Goal: Transaction & Acquisition: Purchase product/service

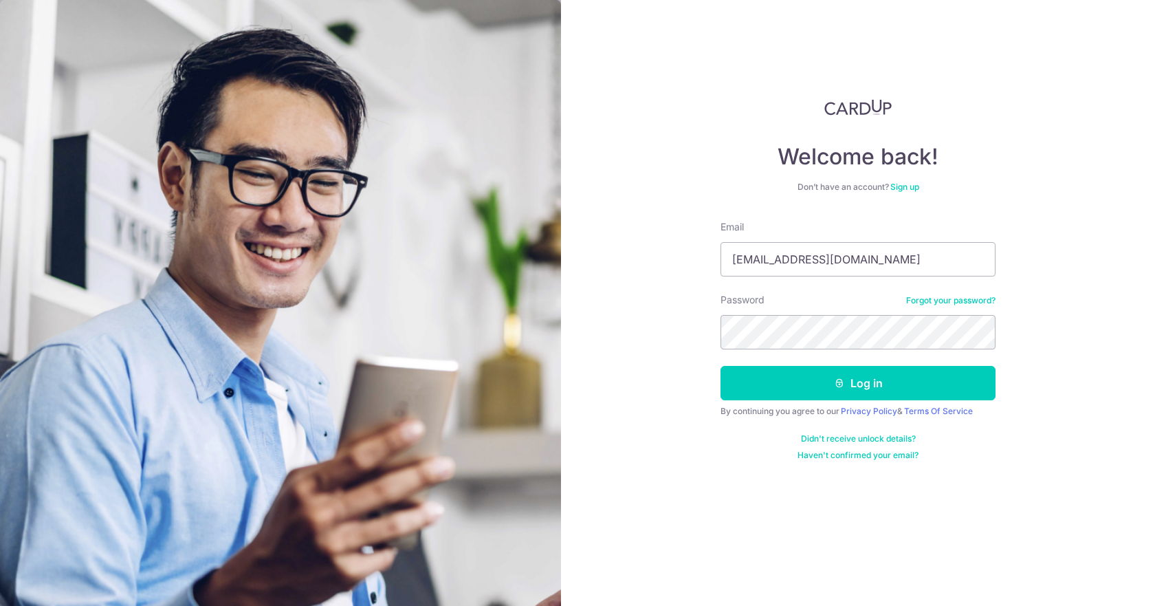
type input "[EMAIL_ADDRESS][DOMAIN_NAME]"
click at [721, 366] on button "Log in" at bounding box center [858, 383] width 275 height 34
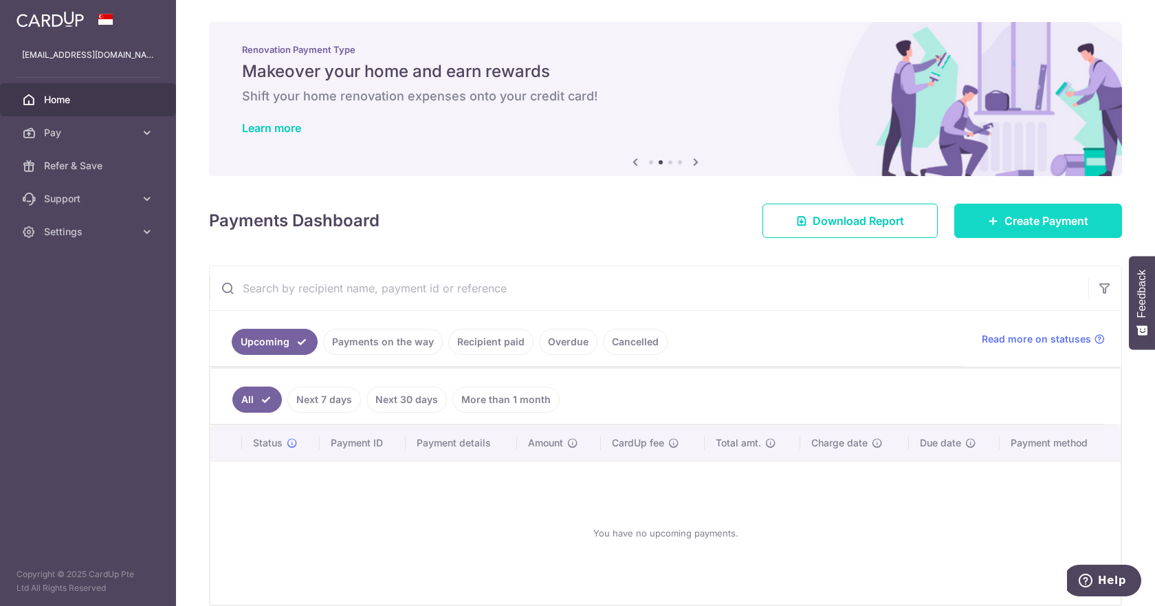
click at [976, 221] on link "Create Payment" at bounding box center [1038, 221] width 168 height 34
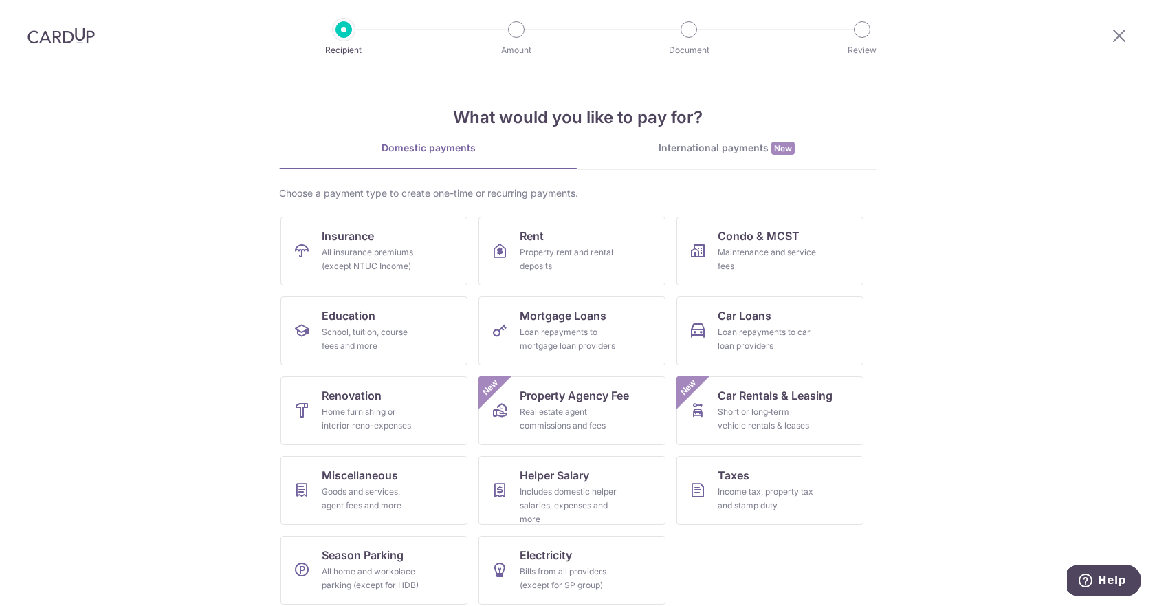
scroll to position [10, 0]
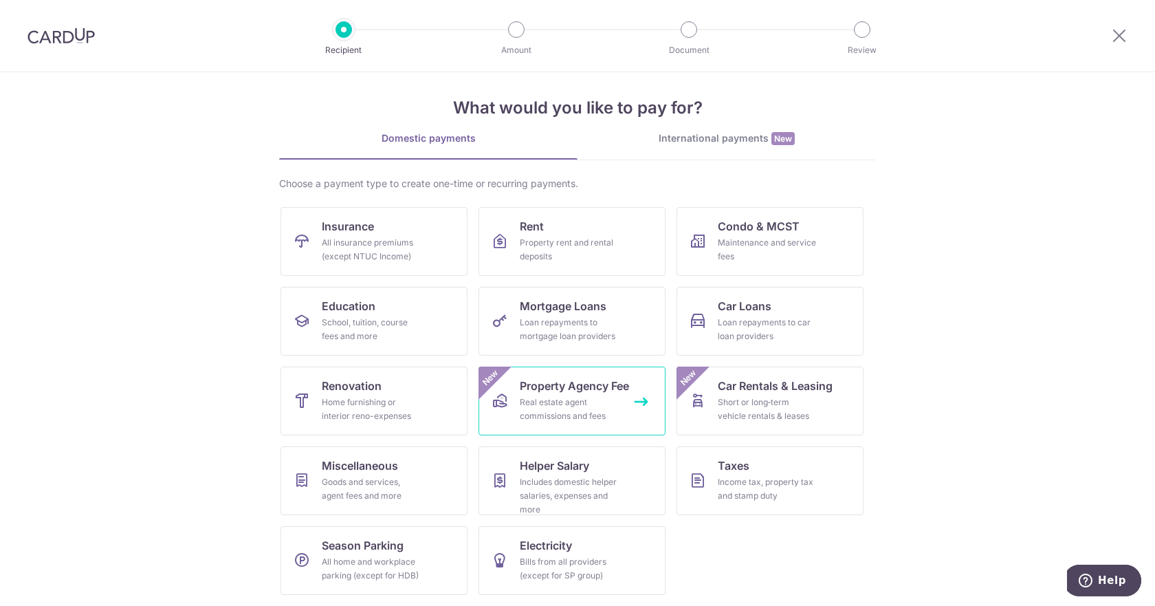
click at [573, 410] on div "Real estate agent commissions and fees" at bounding box center [569, 409] width 99 height 28
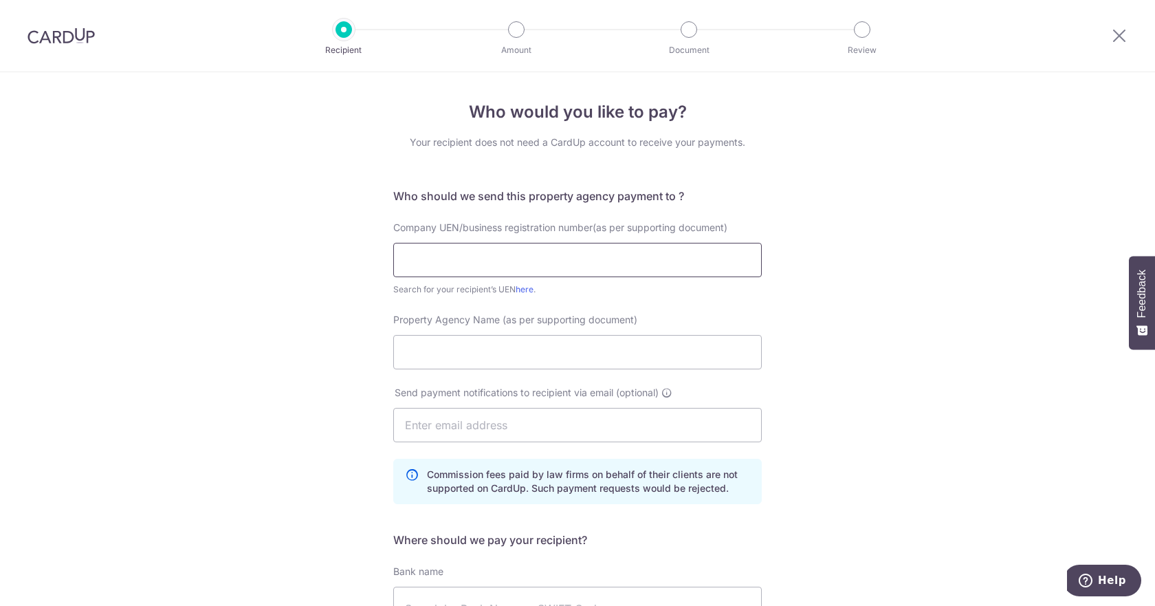
click at [606, 258] on input "text" at bounding box center [577, 260] width 369 height 34
click at [599, 256] on input "text" at bounding box center [577, 260] width 369 height 34
paste input "201921437C"
type input "201921437C"
click at [672, 358] on input "Property Agency Name (as per supporting document)" at bounding box center [577, 352] width 369 height 34
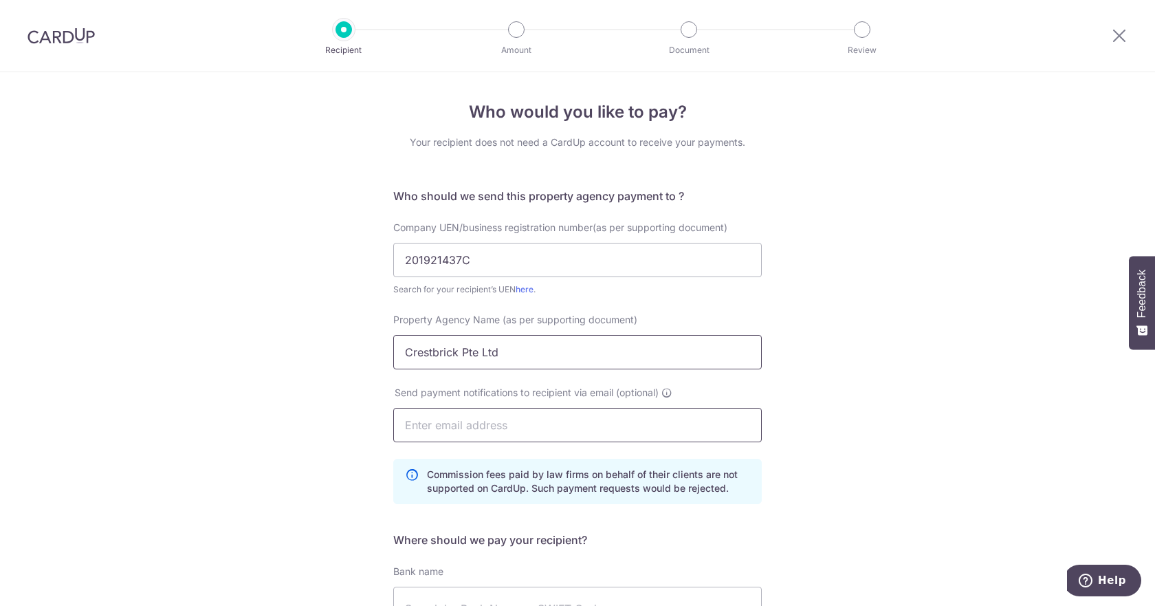
type input "Crestbrick Pte Ltd"
click at [613, 427] on input "text" at bounding box center [577, 425] width 369 height 34
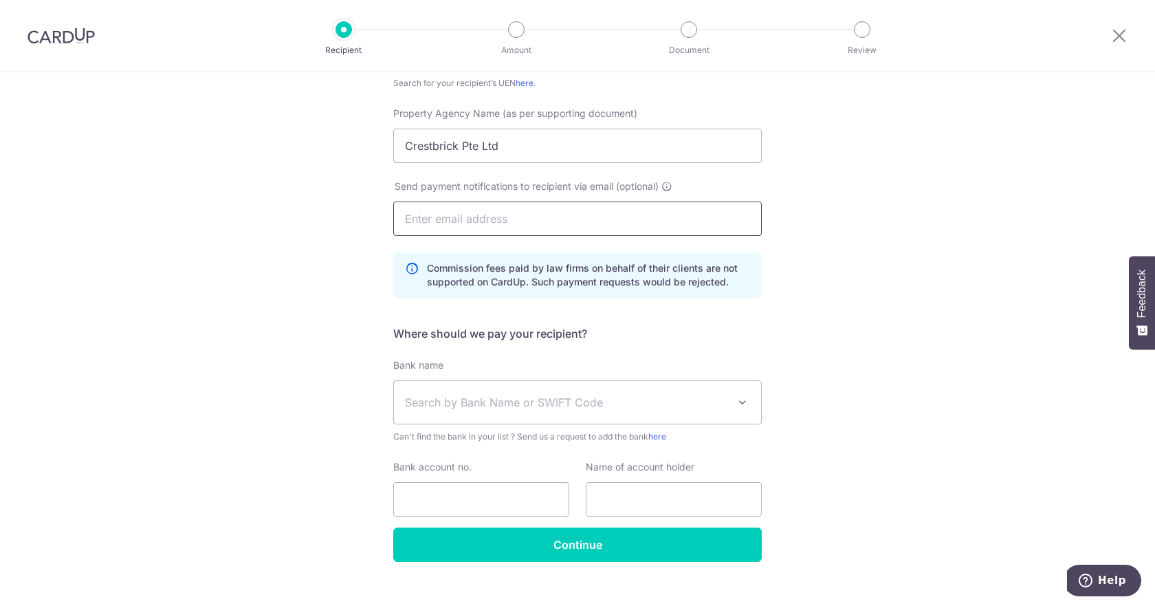
scroll to position [227, 0]
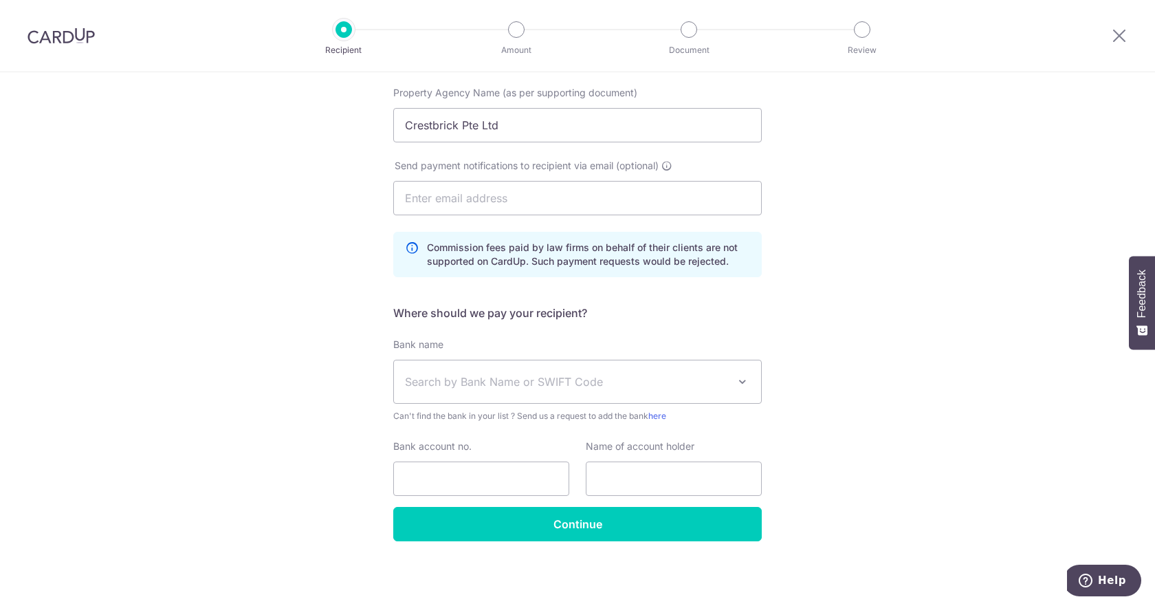
click at [683, 380] on span "Search by Bank Name or SWIFT Code" at bounding box center [566, 381] width 323 height 17
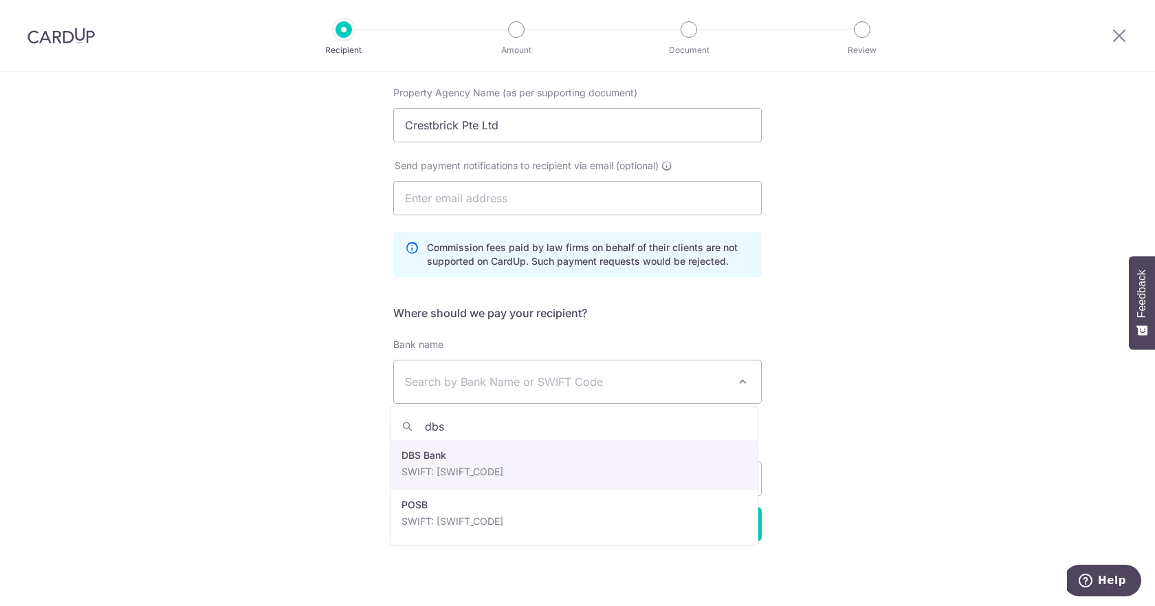
type input "dbs"
select select "6"
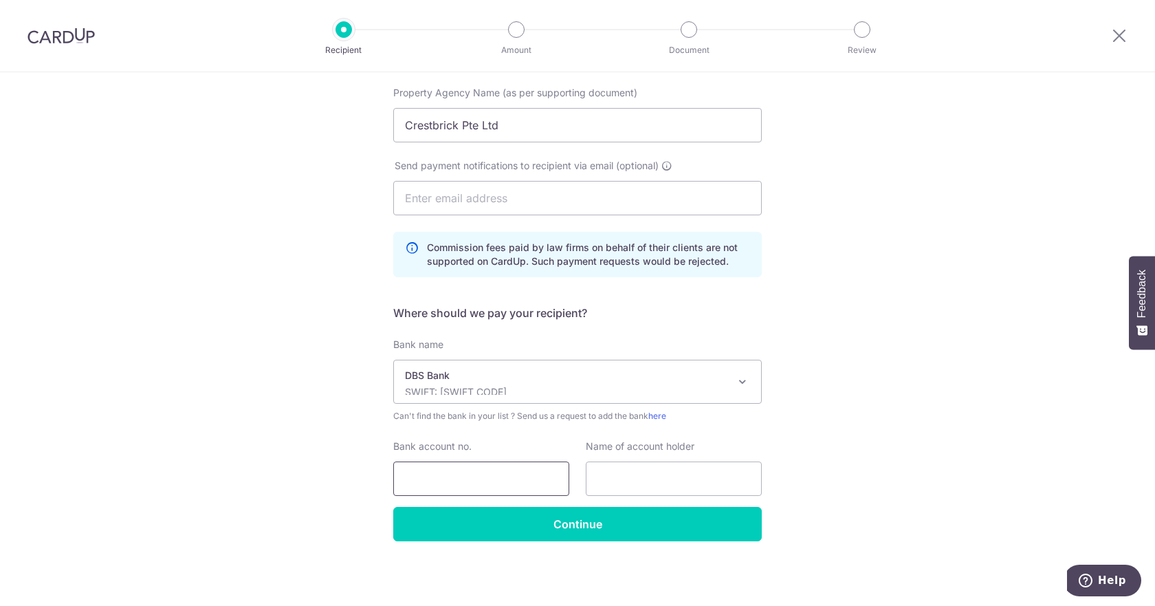
click at [505, 480] on input "Bank account no." at bounding box center [481, 478] width 176 height 34
type input "2889048014"
click at [670, 472] on input "text" at bounding box center [674, 478] width 176 height 34
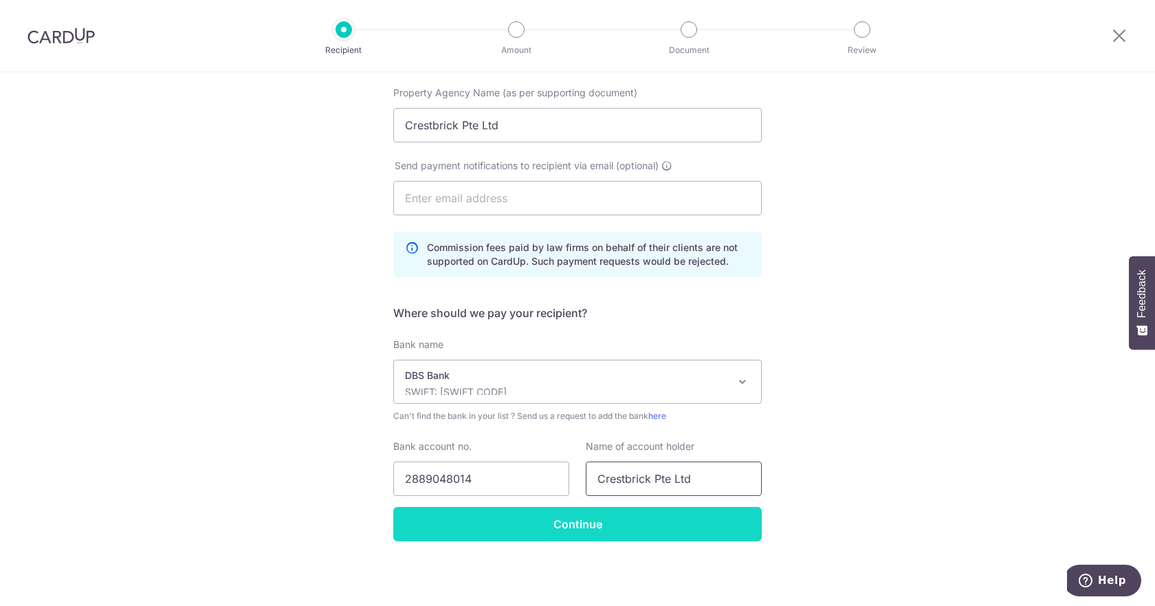
type input "Crestbrick Pte Ltd"
click at [637, 526] on input "Continue" at bounding box center [577, 524] width 369 height 34
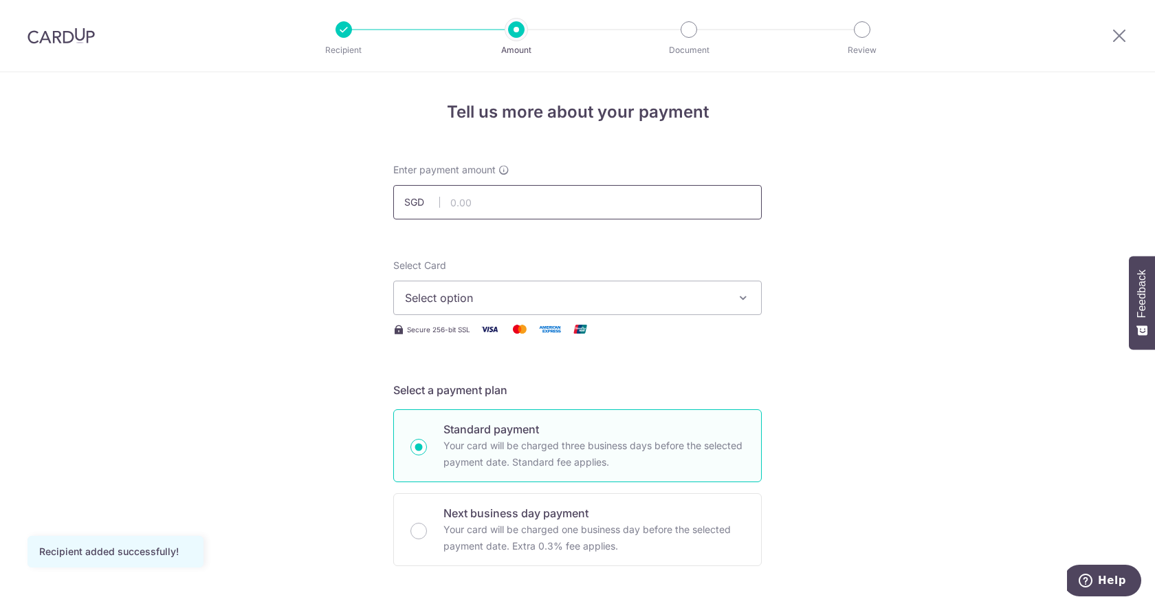
click at [576, 194] on input "text" at bounding box center [577, 202] width 369 height 34
type input "2,561.50"
click at [605, 296] on span "Select option" at bounding box center [565, 297] width 320 height 17
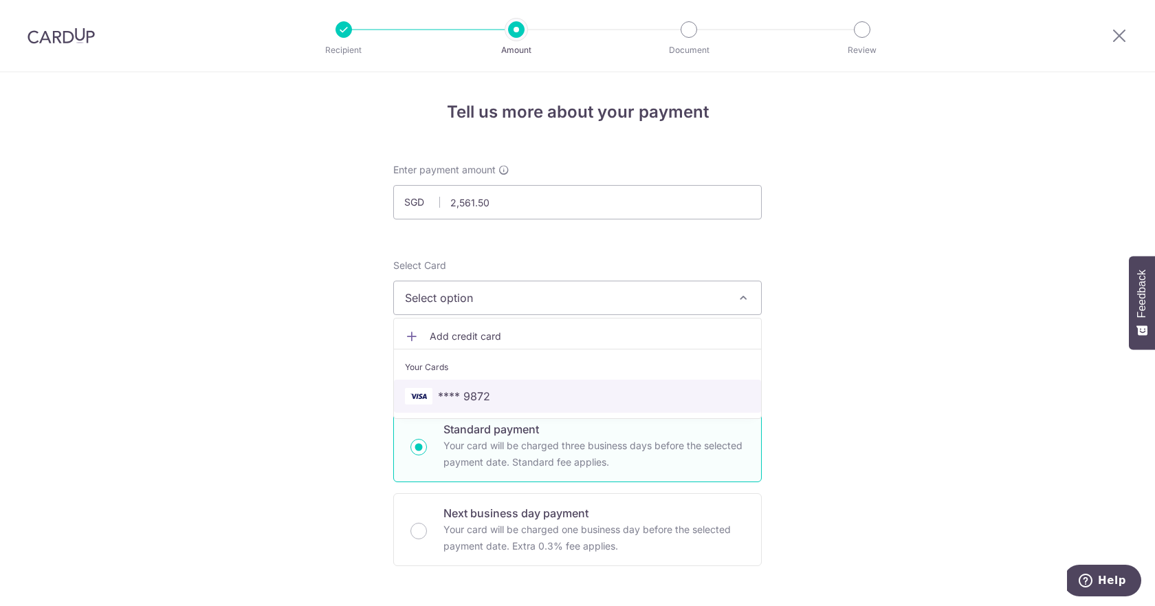
click at [576, 397] on span "**** 9872" at bounding box center [577, 396] width 345 height 17
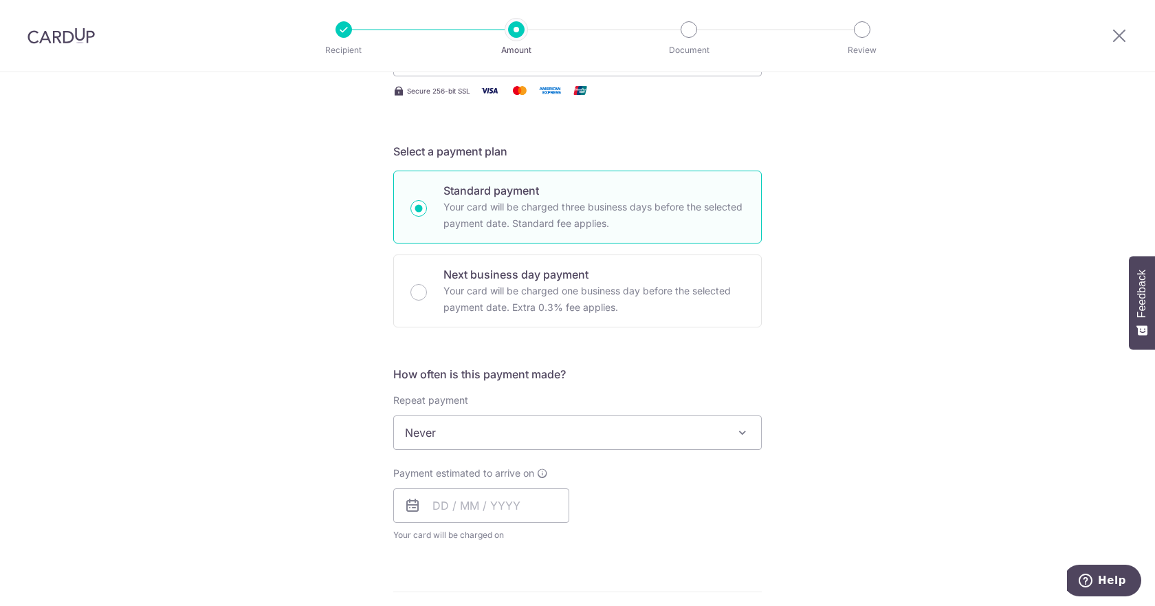
scroll to position [275, 0]
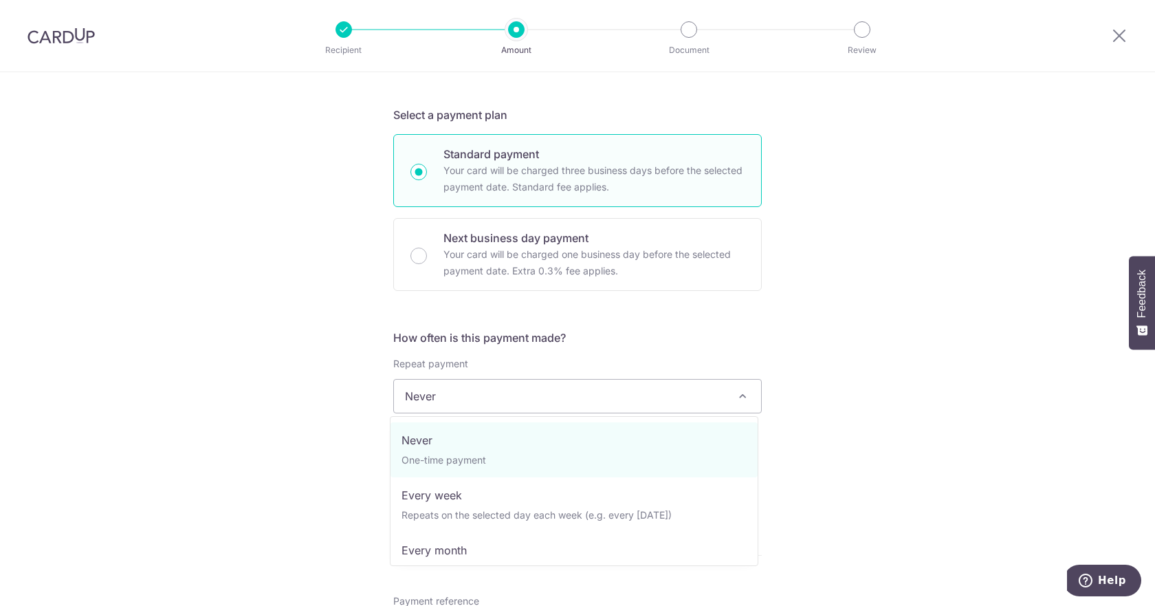
click at [655, 391] on span "Never" at bounding box center [577, 396] width 367 height 33
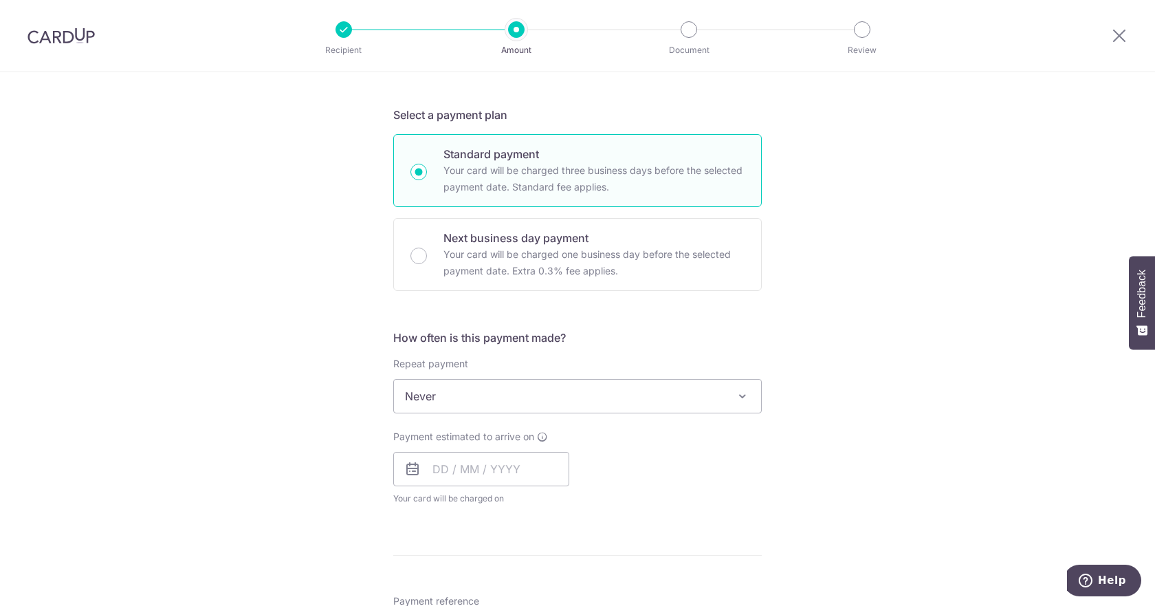
click at [909, 384] on div "Tell us more about your payment Enter payment amount SGD 2,561.50 2561.50 Recip…" at bounding box center [577, 419] width 1155 height 1244
drag, startPoint x: 781, startPoint y: 392, endPoint x: 742, endPoint y: 395, distance: 39.3
click at [779, 392] on div "Tell us more about your payment Enter payment amount SGD 2,561.50 2561.50 Recip…" at bounding box center [577, 419] width 1155 height 1244
click at [742, 395] on span at bounding box center [742, 396] width 17 height 17
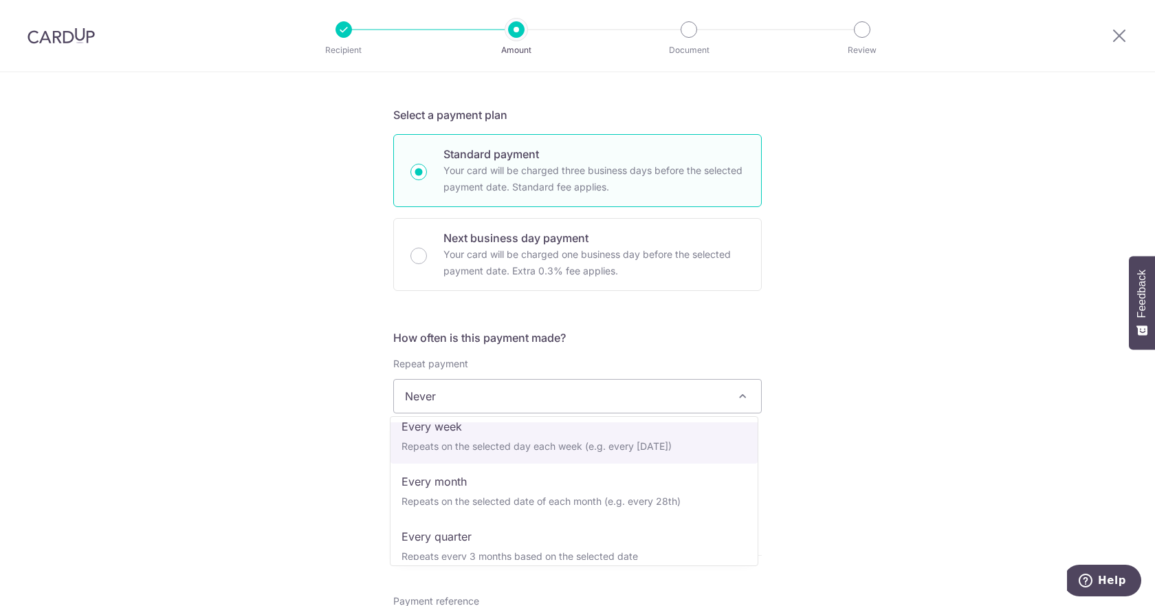
click at [822, 425] on div "Tell us more about your payment Enter payment amount SGD 2,561.50 2561.50 Recip…" at bounding box center [577, 419] width 1155 height 1244
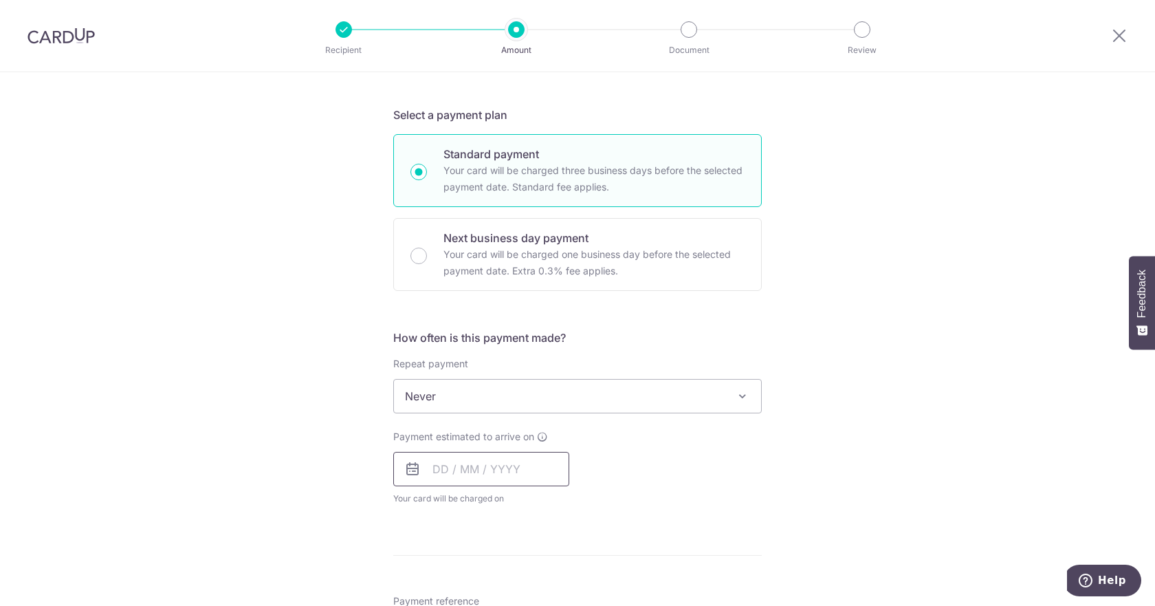
click at [498, 468] on input "text" at bounding box center [481, 469] width 176 height 34
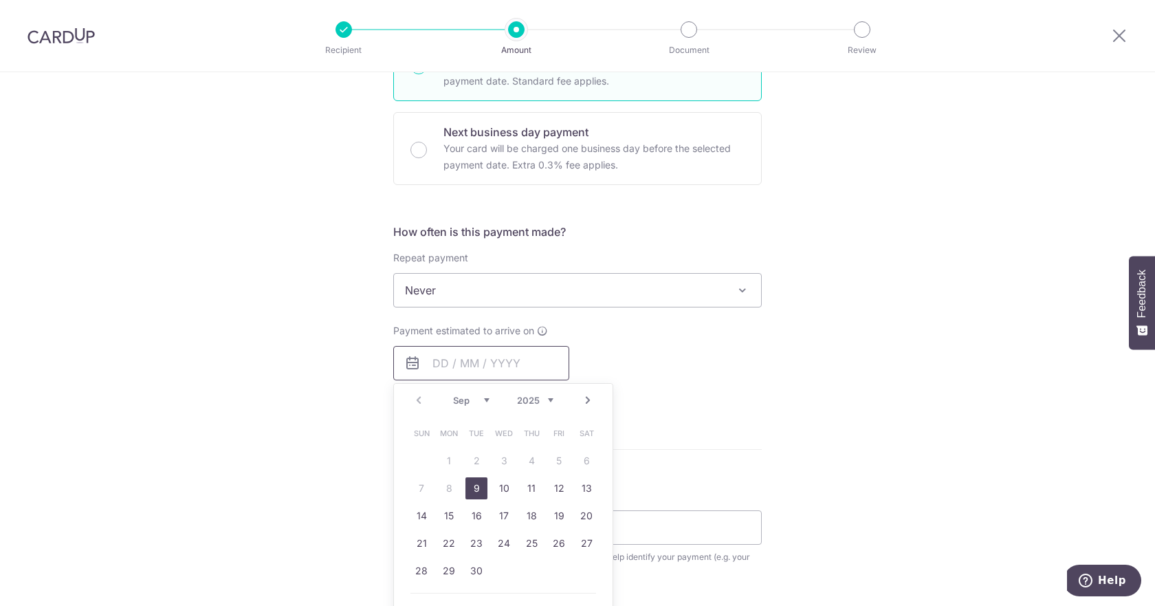
scroll to position [413, 0]
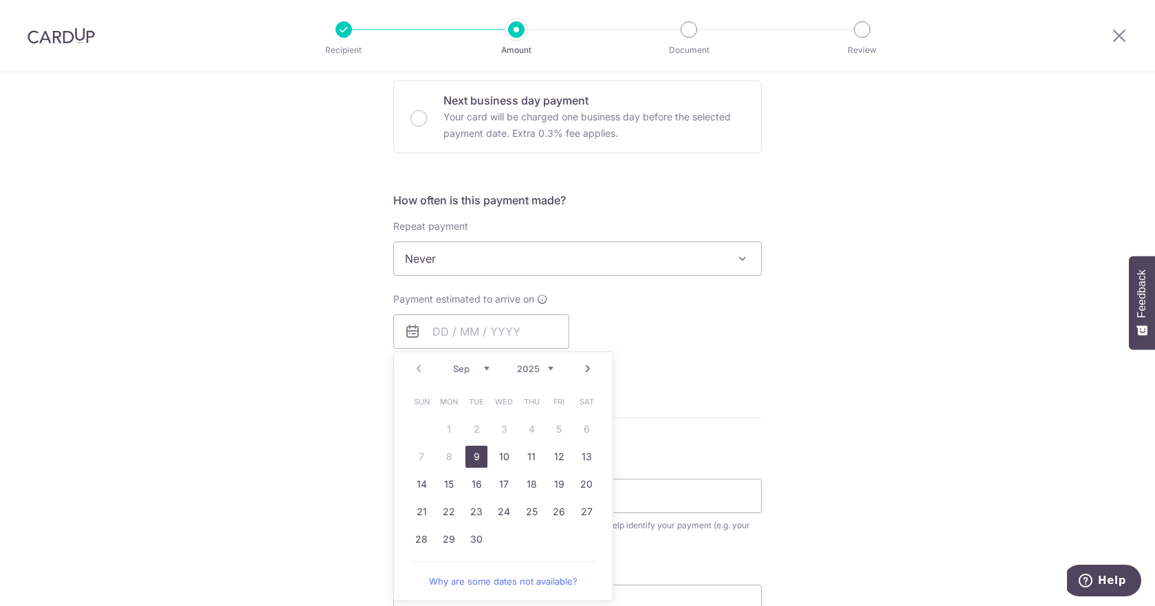
click at [470, 459] on link "9" at bounding box center [476, 457] width 22 height 22
type input "[DATE]"
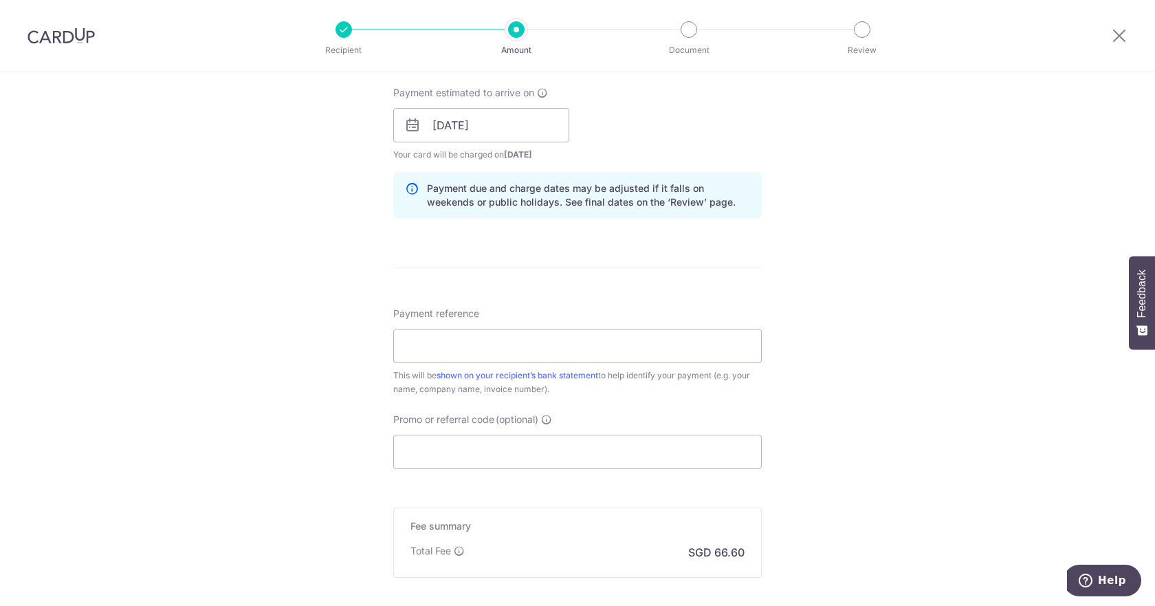
scroll to position [688, 0]
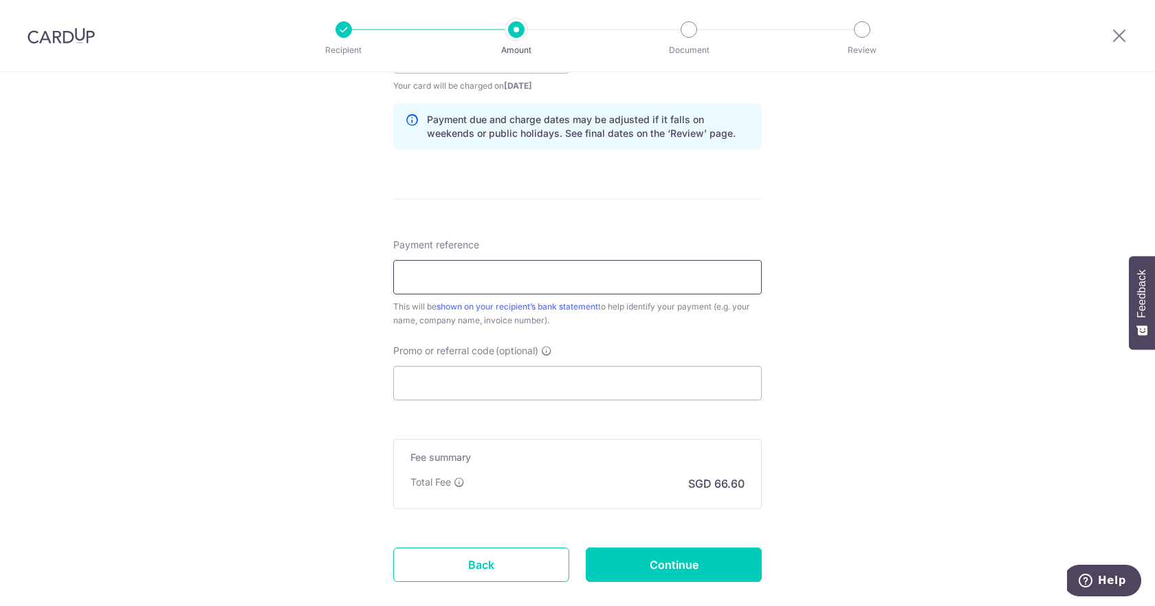
click at [590, 271] on input "Payment reference" at bounding box center [577, 277] width 369 height 34
click at [544, 276] on input "Payment reference" at bounding box center [577, 277] width 369 height 34
paste input "Invoice No: INV-3277"
type input "Invoice No: INV-3277"
click at [565, 369] on input "Promo or referral code (optional)" at bounding box center [577, 383] width 369 height 34
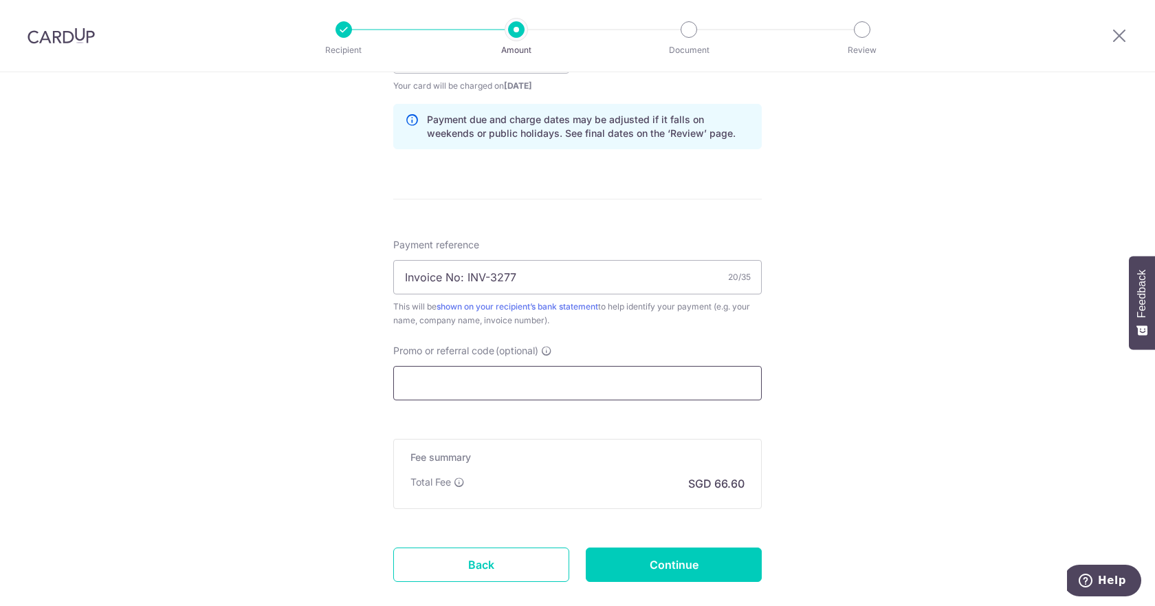
click at [500, 378] on input "Promo or referral code (optional)" at bounding box center [577, 383] width 369 height 34
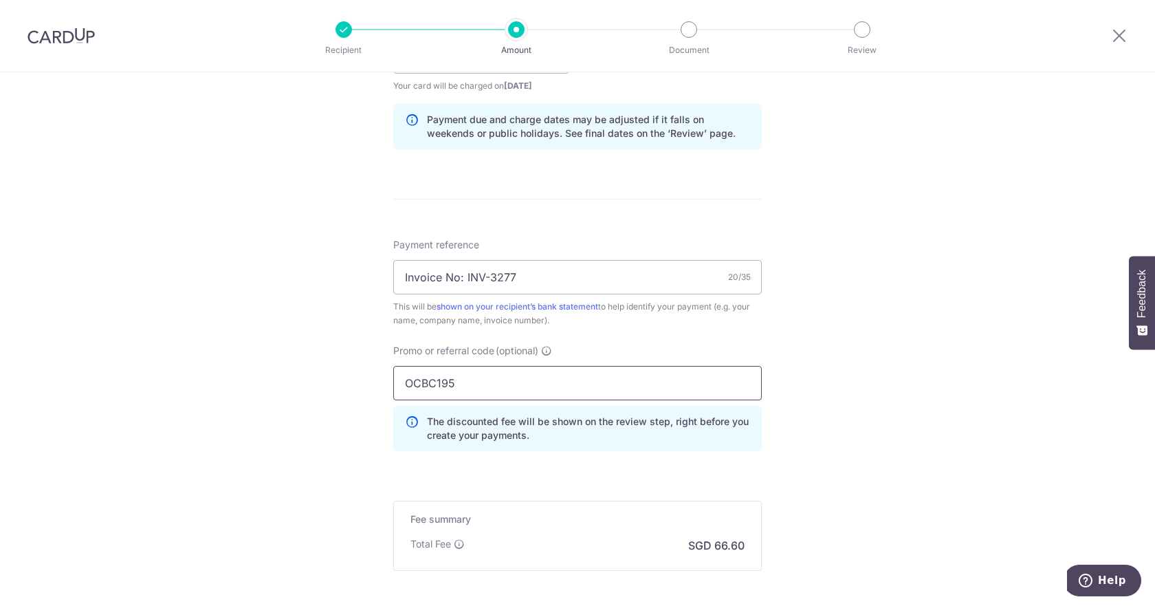
type input "OCBC195"
click at [800, 365] on div "Tell us more about your payment Enter payment amount SGD 2,561.50 2561.50 Recip…" at bounding box center [577, 66] width 1155 height 1362
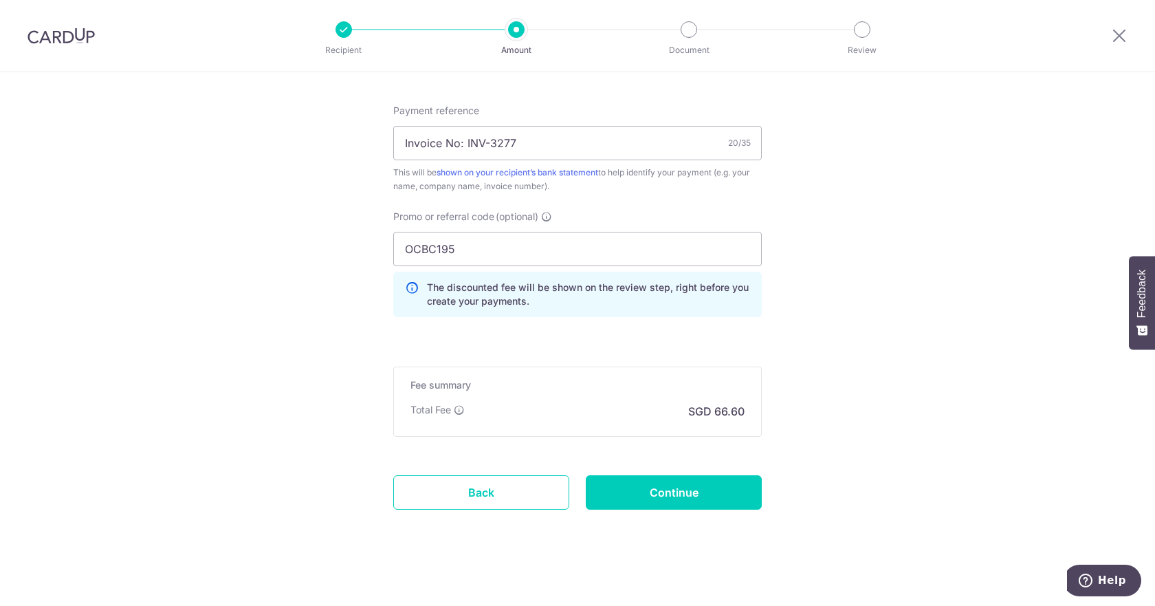
scroll to position [829, 0]
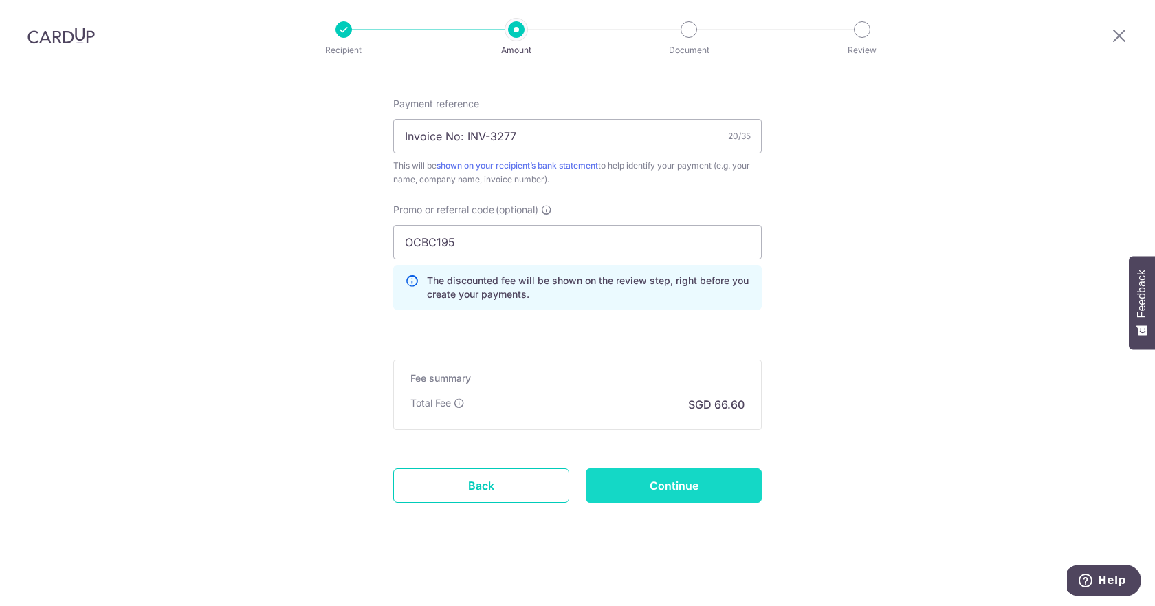
click at [669, 488] on input "Continue" at bounding box center [674, 485] width 176 height 34
type input "Create Schedule"
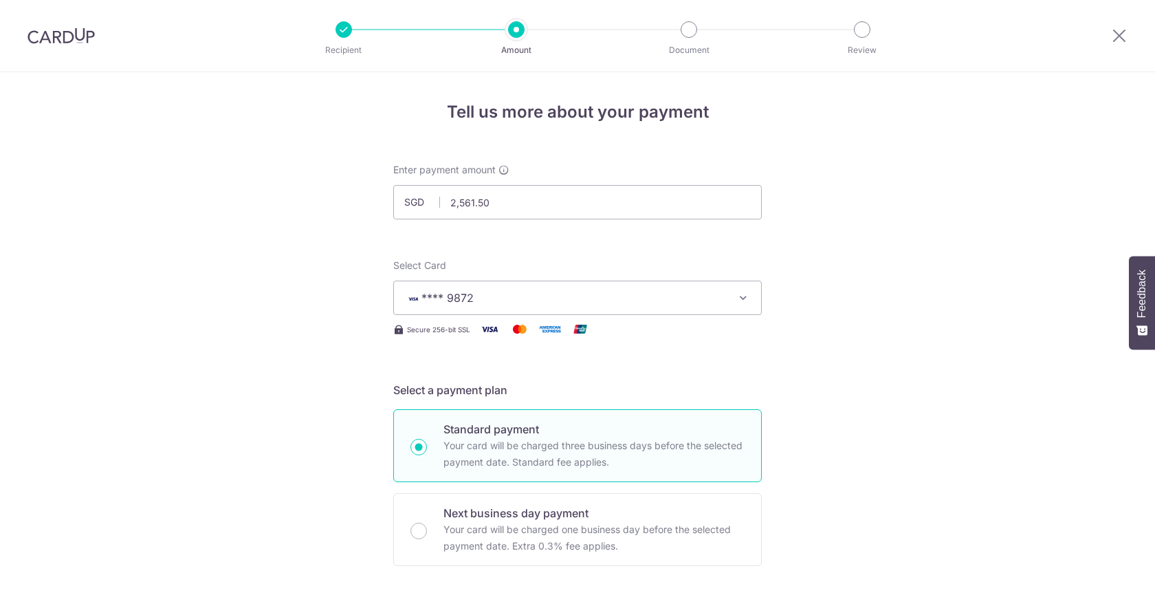
scroll to position [848, 0]
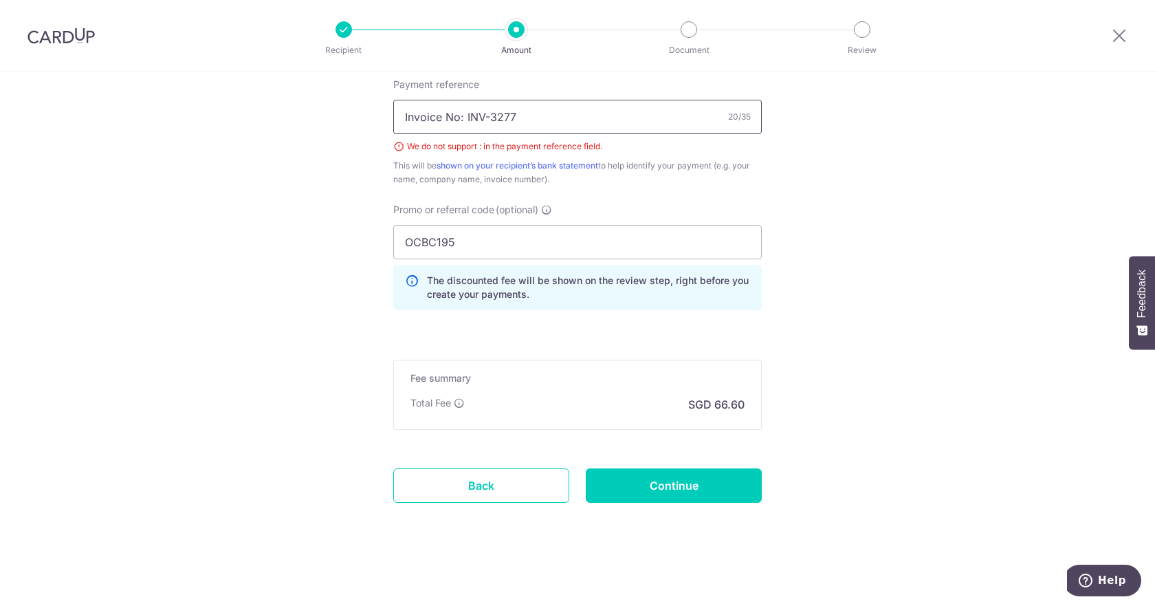
click at [461, 121] on input "Invoice No: INV-3277" at bounding box center [577, 117] width 369 height 34
click at [481, 118] on input "Invoice No INV-3277" at bounding box center [577, 117] width 369 height 34
type input "Invoice No INV3277"
click at [677, 483] on input "Continue" at bounding box center [674, 485] width 176 height 34
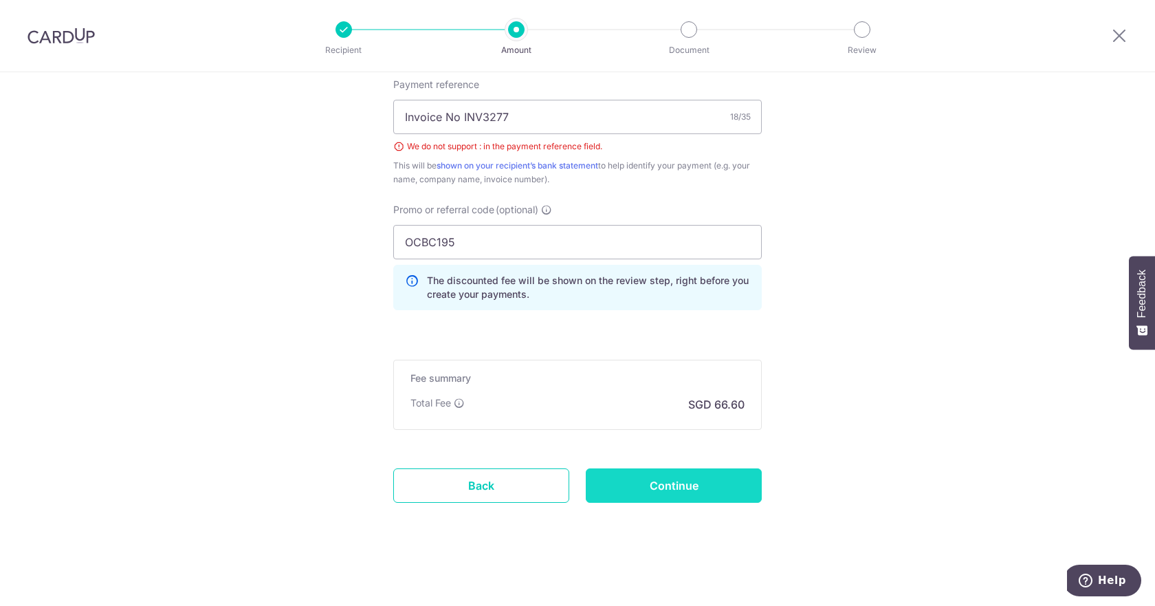
type input "Create Schedule"
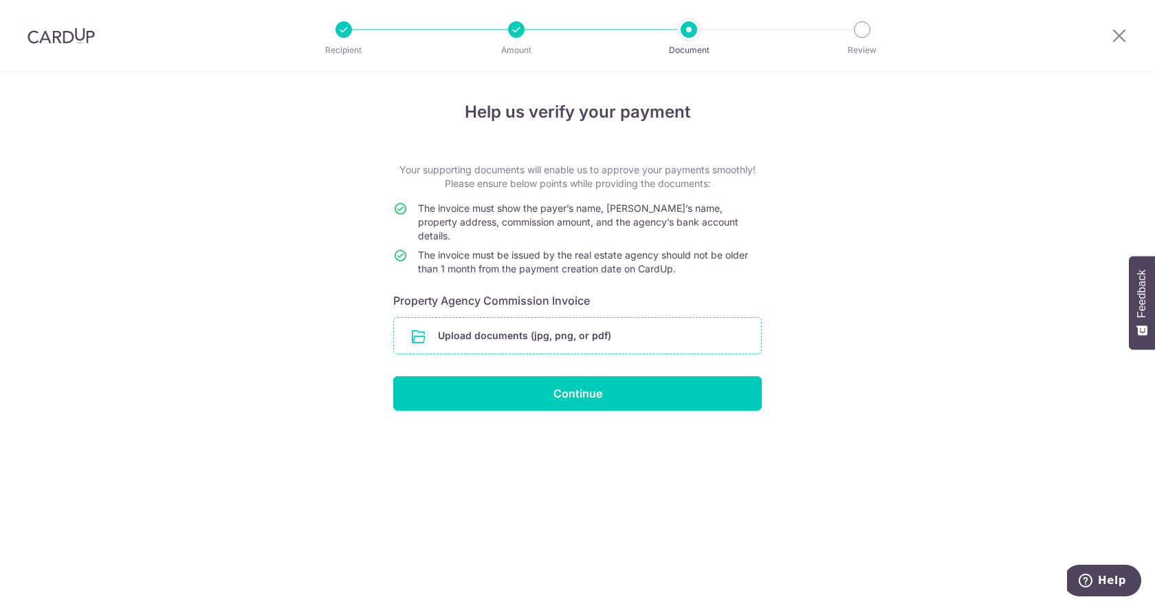
click at [643, 320] on input "file" at bounding box center [577, 336] width 367 height 36
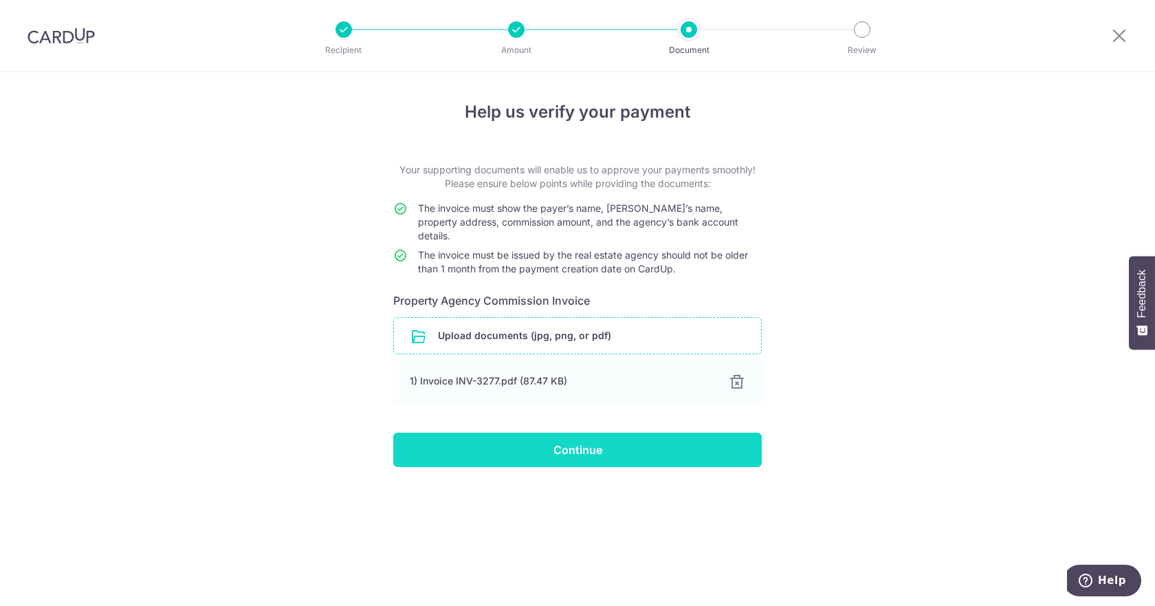
click at [644, 441] on input "Continue" at bounding box center [577, 449] width 369 height 34
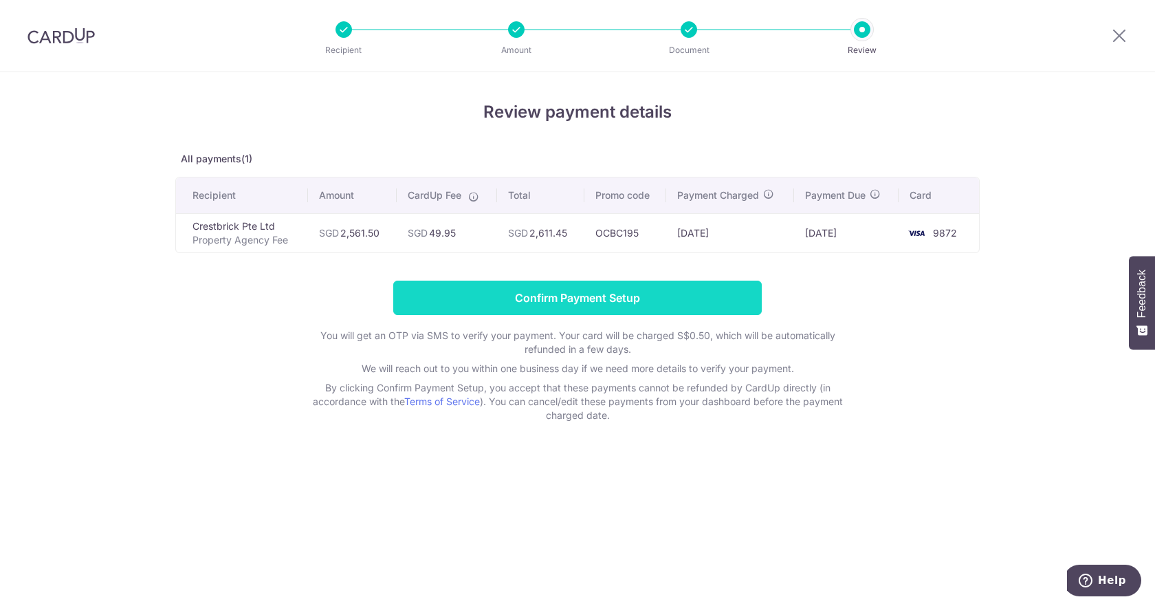
click at [610, 300] on input "Confirm Payment Setup" at bounding box center [577, 298] width 369 height 34
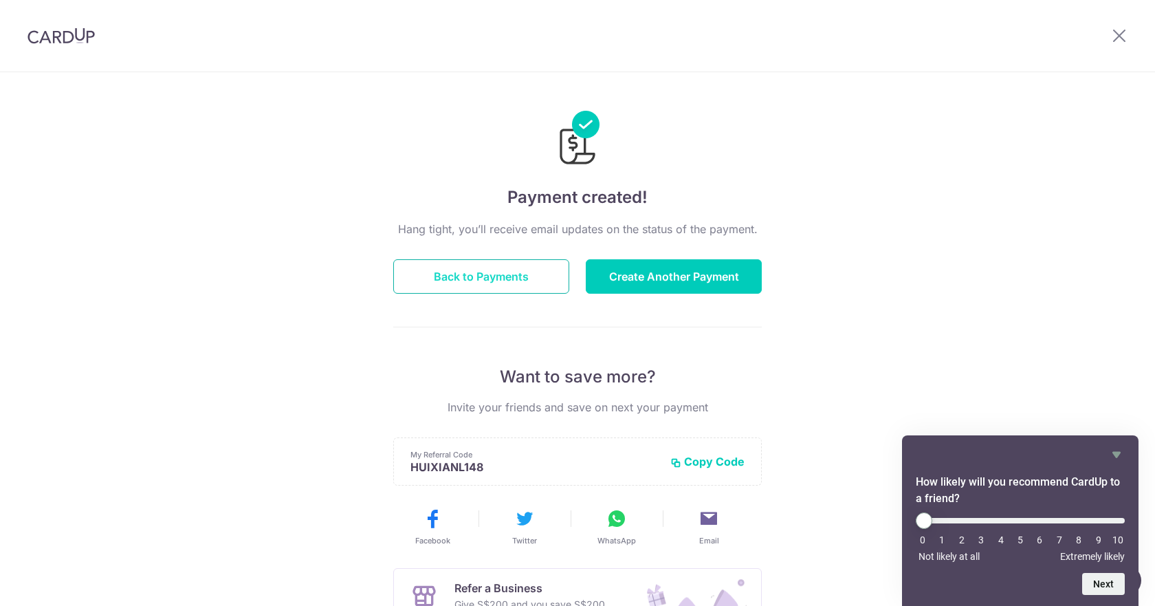
click at [480, 281] on button "Back to Payments" at bounding box center [481, 276] width 176 height 34
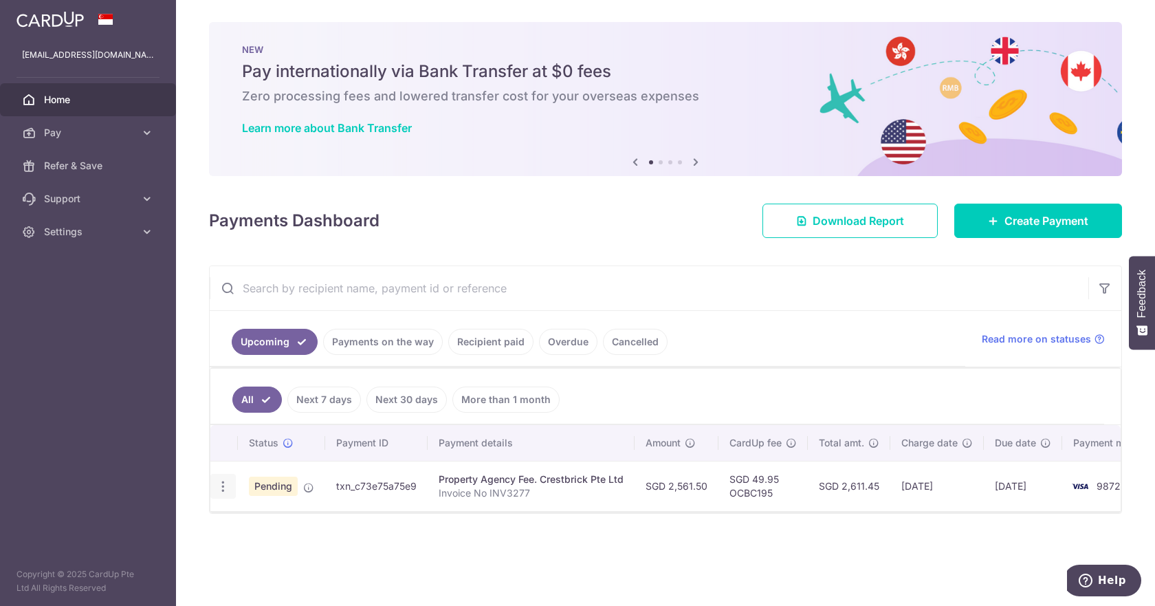
click at [219, 492] on icon "button" at bounding box center [223, 486] width 14 height 14
click at [557, 546] on div "Status Payment ID Payment details Amount CardUp fee Total amt. Charge date Due …" at bounding box center [665, 508] width 910 height 166
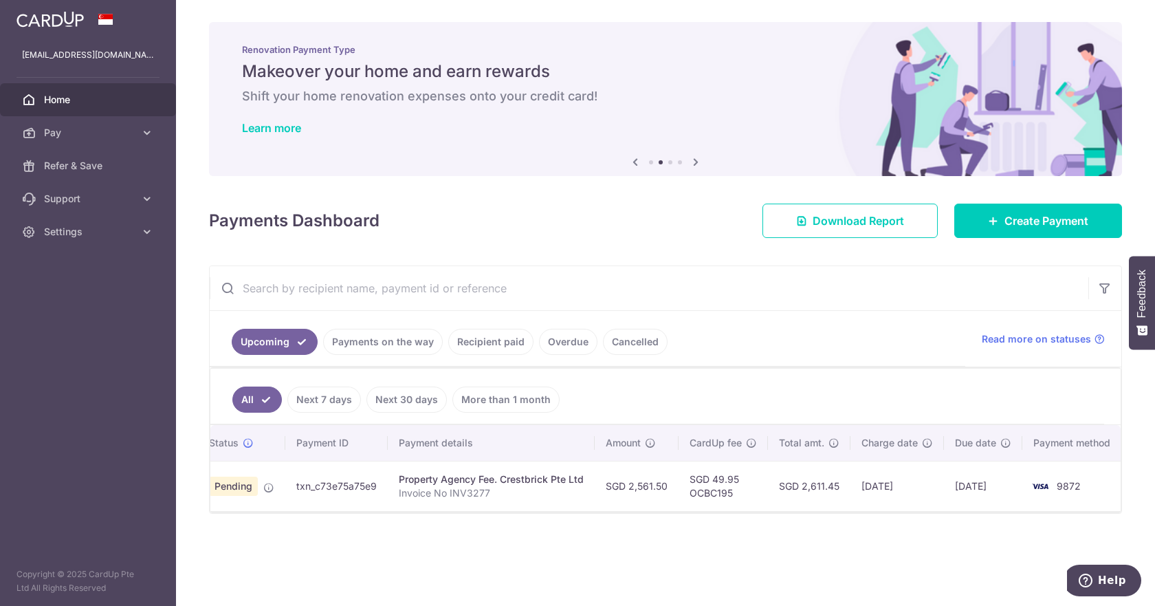
click at [699, 559] on div "× Pause Schedule Pause all future payments in this series Pause just this one p…" at bounding box center [665, 303] width 979 height 606
